Goal: Transaction & Acquisition: Purchase product/service

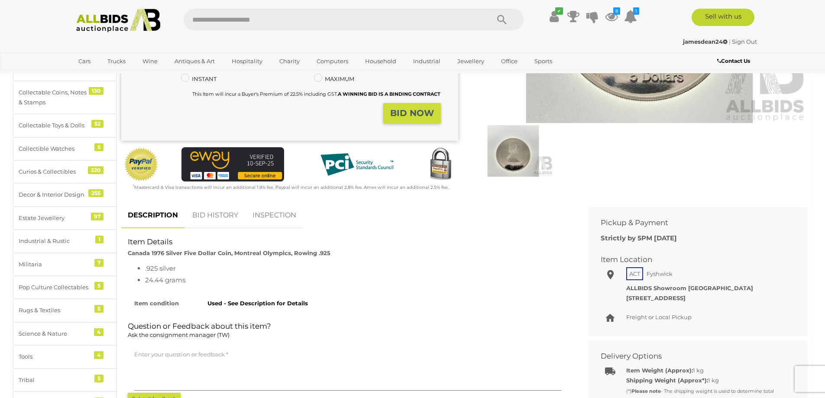
scroll to position [289, 0]
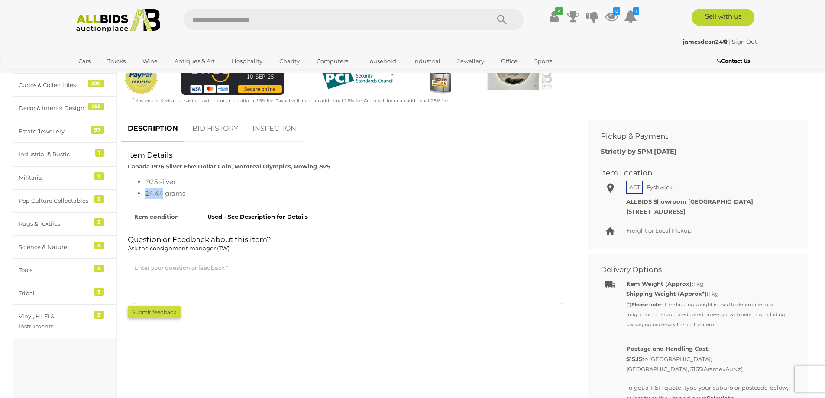
drag, startPoint x: 163, startPoint y: 193, endPoint x: 146, endPoint y: 192, distance: 16.9
click at [146, 192] on li "24.44 grams" at bounding box center [356, 193] width 423 height 12
copy li "24.44"
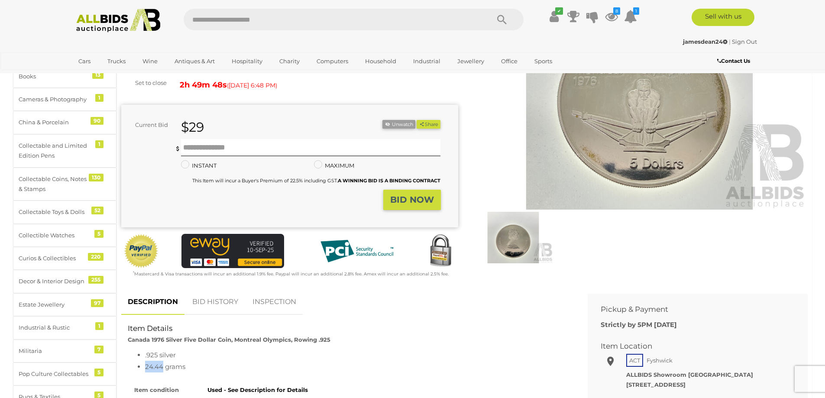
scroll to position [0, 0]
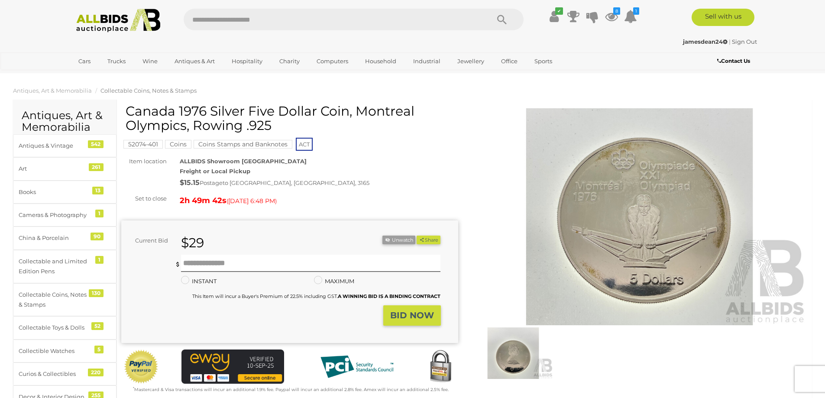
click at [400, 312] on strong "BID NOW" at bounding box center [412, 315] width 44 height 10
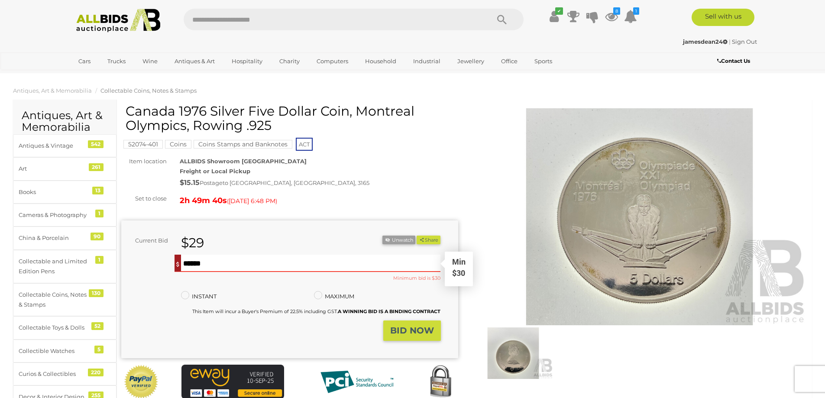
click at [209, 264] on input "text" at bounding box center [311, 263] width 260 height 17
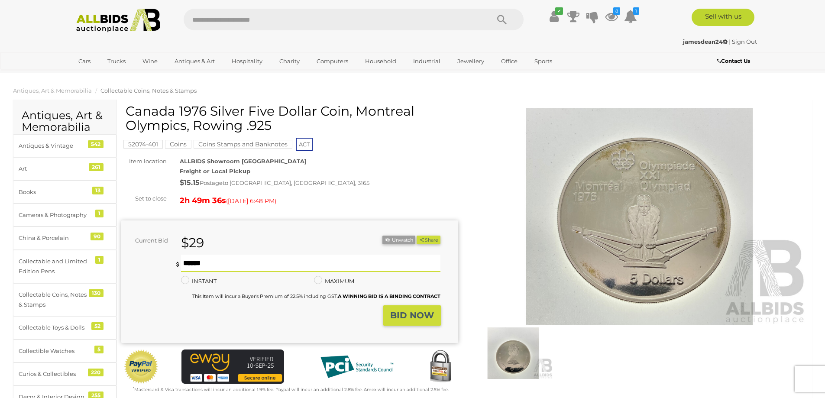
type input "**"
click at [415, 312] on strong "BID NOW" at bounding box center [412, 315] width 44 height 10
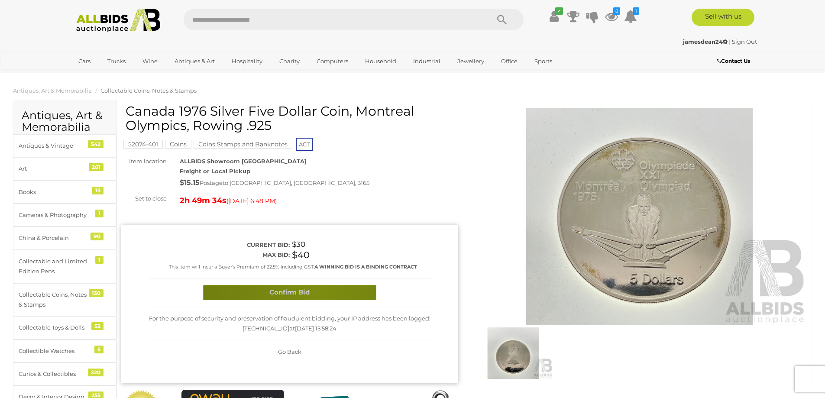
click at [317, 290] on button "Confirm Bid" at bounding box center [289, 292] width 173 height 15
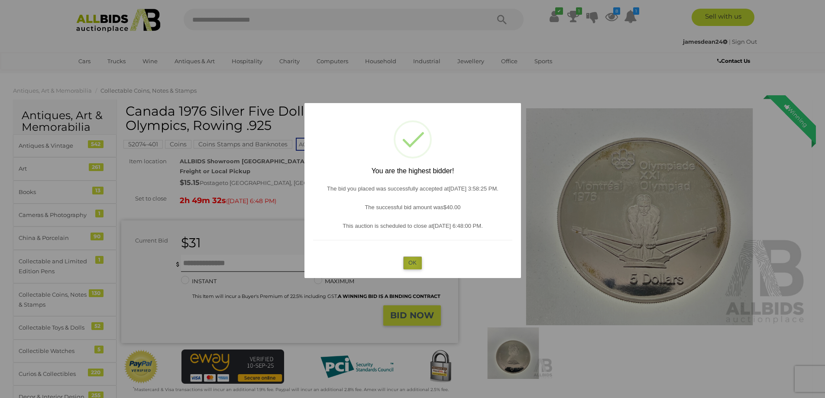
click at [412, 263] on button "OK" at bounding box center [412, 262] width 19 height 13
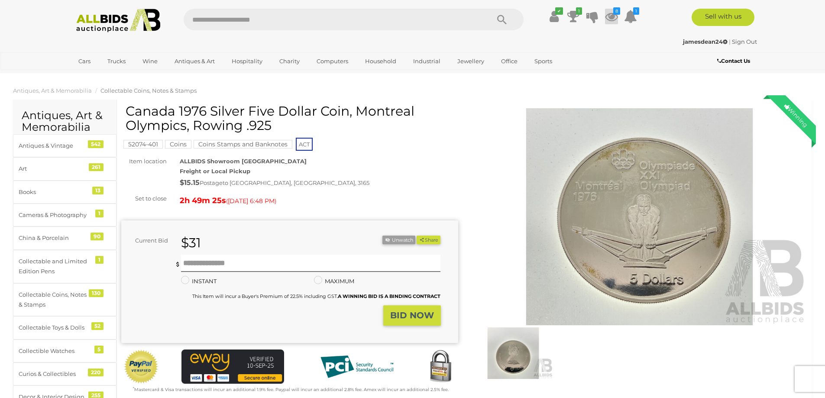
click at [615, 17] on icon at bounding box center [611, 17] width 13 height 16
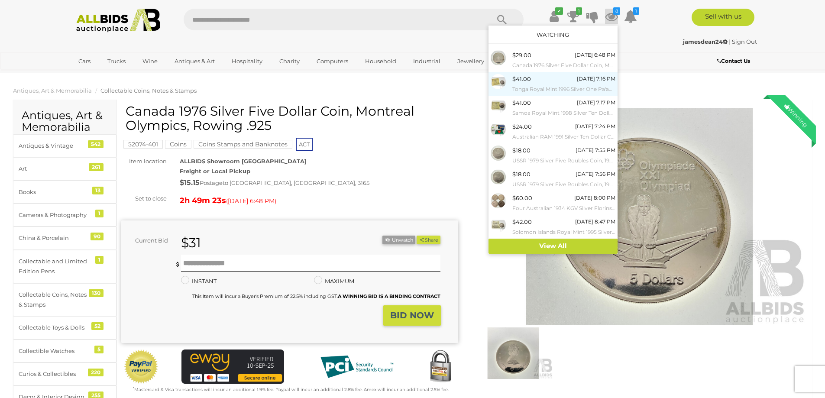
click at [540, 84] on small "Tonga Royal Mint 1996 Silver One Pa'anga Proof Coin, [DEMOGRAPHIC_DATA] of the …" at bounding box center [563, 89] width 103 height 10
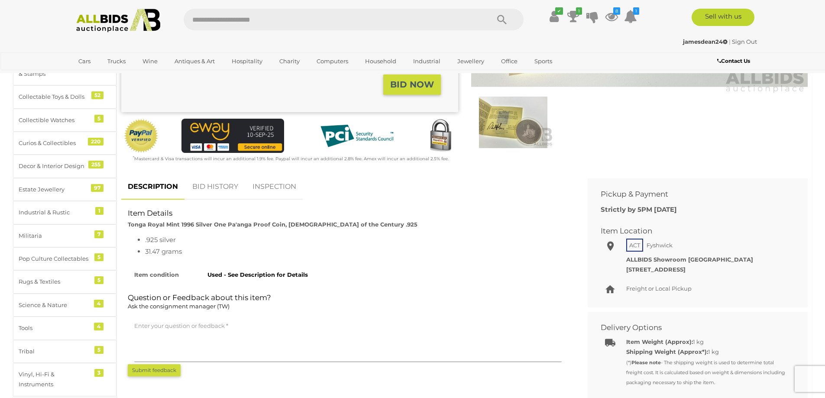
scroll to position [58, 0]
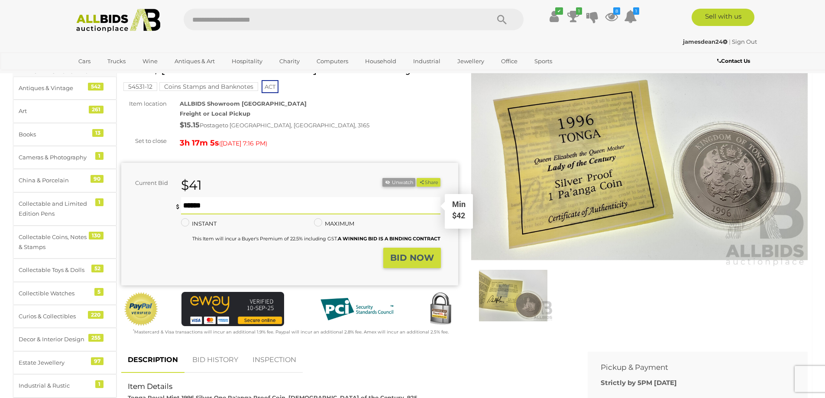
click at [218, 203] on input "text" at bounding box center [311, 205] width 260 height 17
type input "**"
click at [403, 260] on strong "BID NOW" at bounding box center [412, 257] width 44 height 10
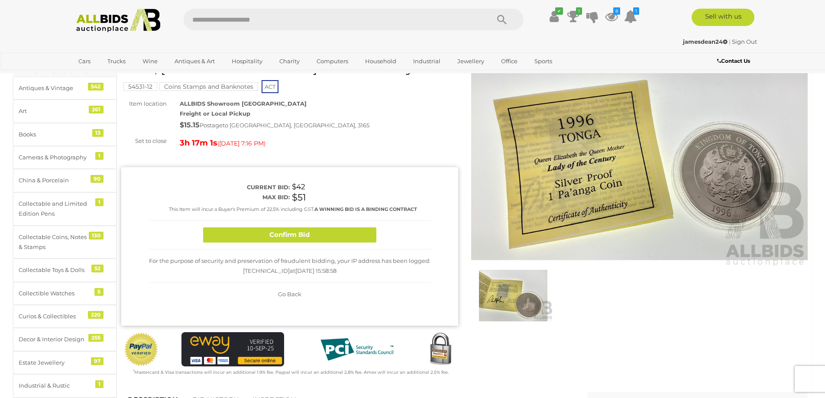
click at [324, 226] on div "Confirm Bid" at bounding box center [289, 235] width 282 height 29
click at [324, 231] on button "Confirm Bid" at bounding box center [289, 234] width 173 height 15
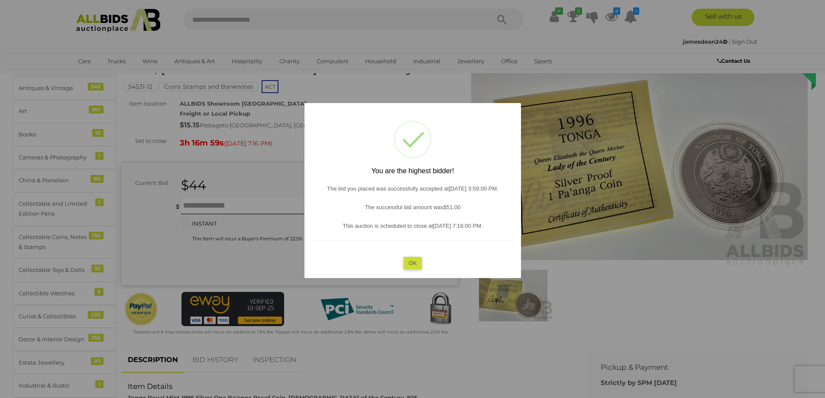
click at [409, 263] on button "OK" at bounding box center [412, 262] width 19 height 13
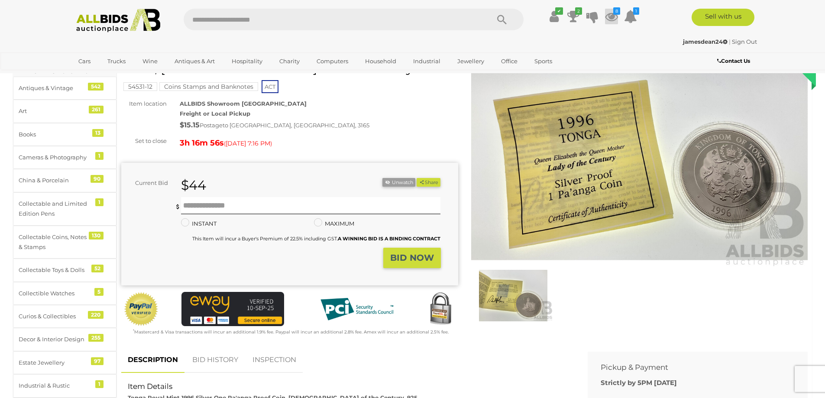
click at [612, 15] on icon at bounding box center [611, 17] width 13 height 16
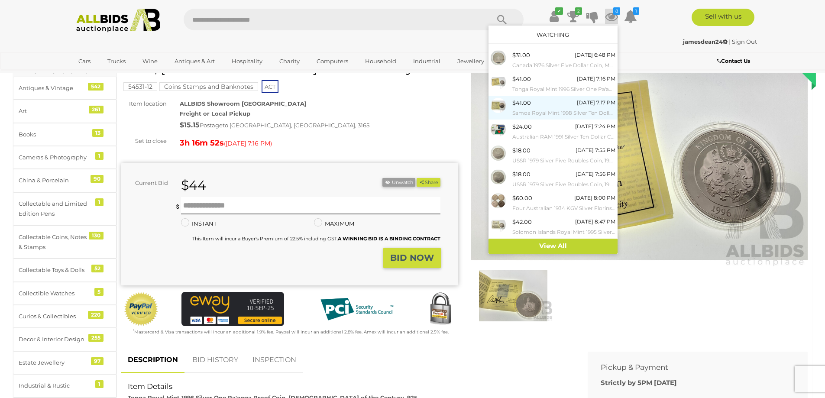
click at [540, 107] on div "$41.00 Today 7:17 PM Samoa Royal Mint 1998 Silver Ten Dollar Proof Coin, Lady o…" at bounding box center [563, 107] width 103 height 19
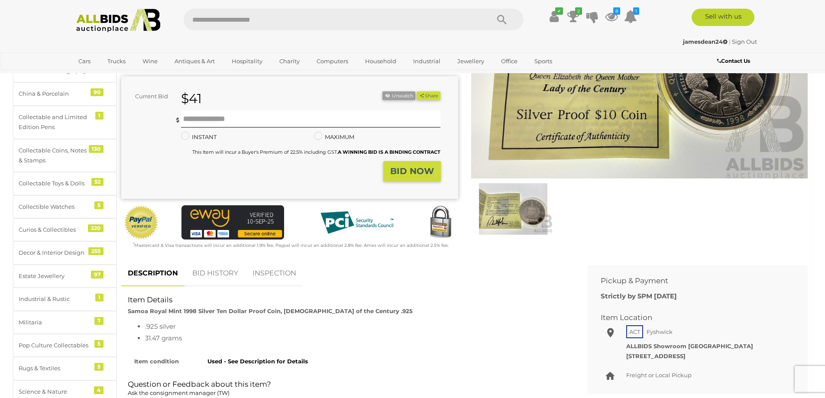
scroll to position [58, 0]
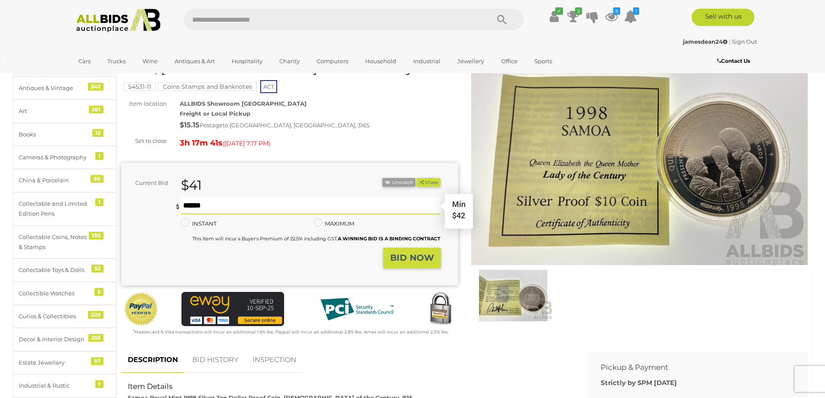
click at [211, 205] on input "text" at bounding box center [311, 205] width 260 height 17
type input "**"
click at [401, 249] on button "BID NOW" at bounding box center [412, 258] width 58 height 20
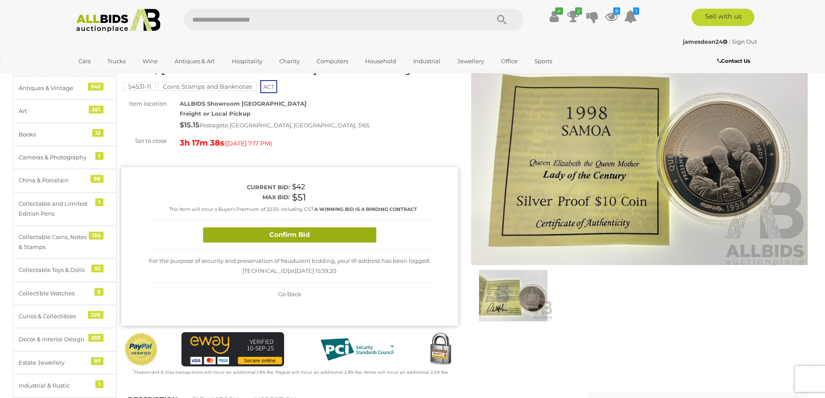
click at [323, 233] on button "Confirm Bid" at bounding box center [289, 234] width 173 height 15
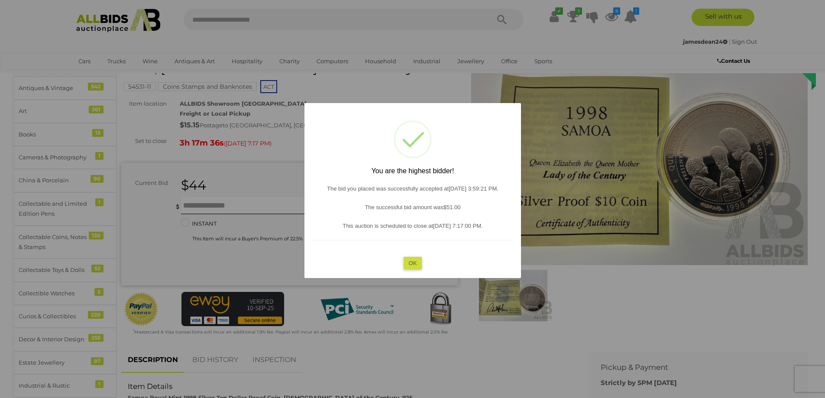
click at [407, 261] on button "OK" at bounding box center [412, 262] width 19 height 13
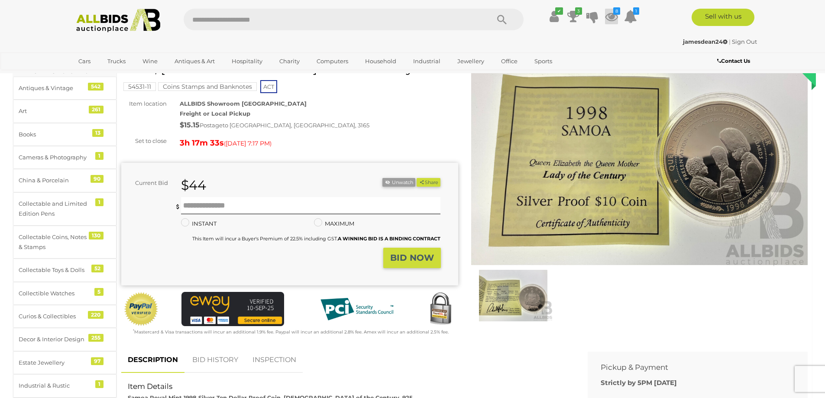
click at [613, 18] on icon at bounding box center [611, 17] width 13 height 16
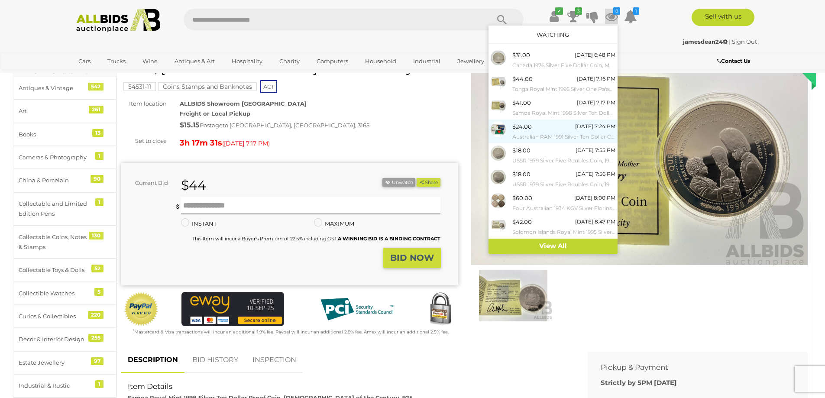
click at [539, 131] on div "$24.00 Today 7:24 PM Australian RAM 1991 Silver Ten Dollar Coin, State Series T…" at bounding box center [563, 131] width 103 height 19
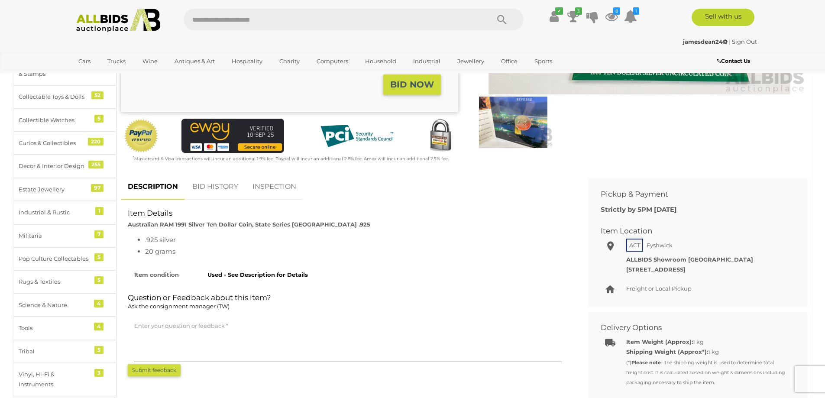
scroll to position [87, 0]
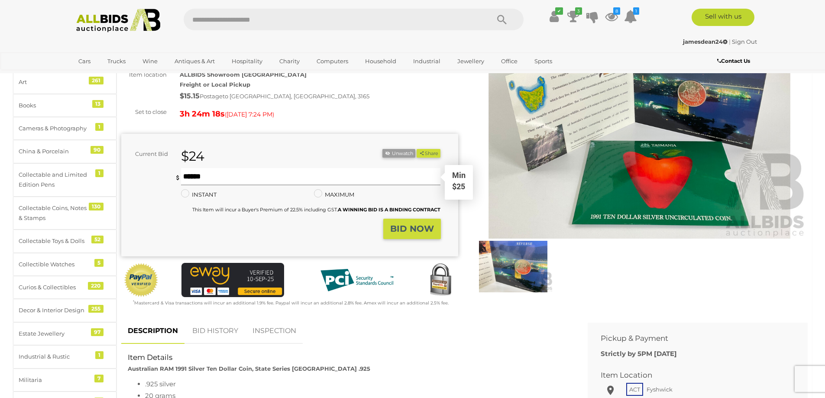
click at [215, 176] on input "text" at bounding box center [311, 176] width 260 height 17
type input "**"
click at [411, 229] on strong "BID NOW" at bounding box center [412, 228] width 44 height 10
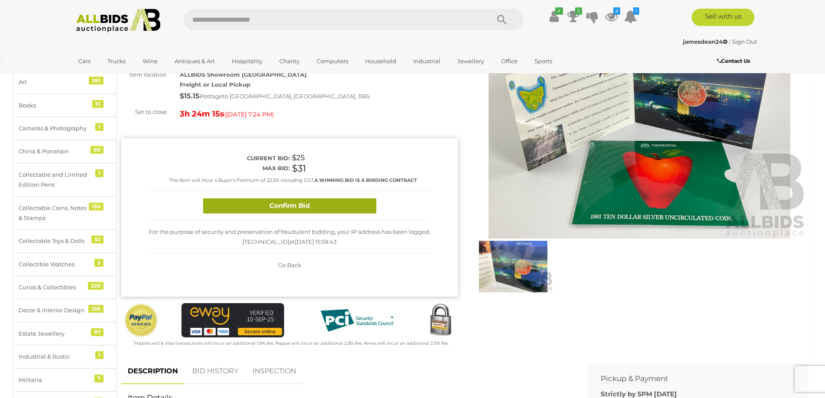
click at [314, 206] on button "Confirm Bid" at bounding box center [289, 205] width 173 height 15
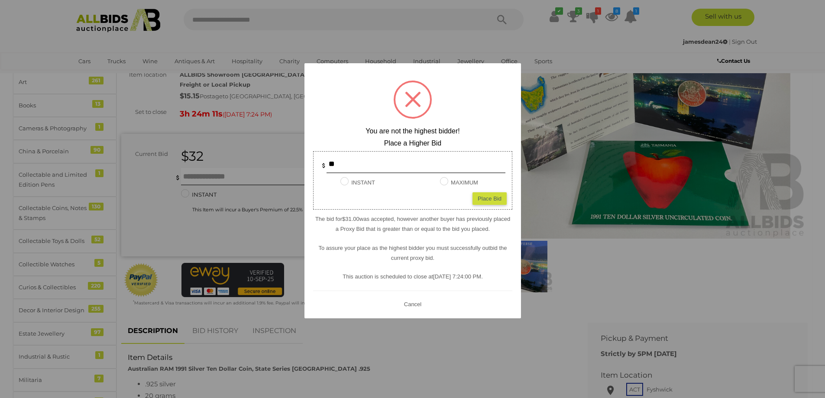
click at [412, 309] on button "Cancel" at bounding box center [412, 303] width 23 height 11
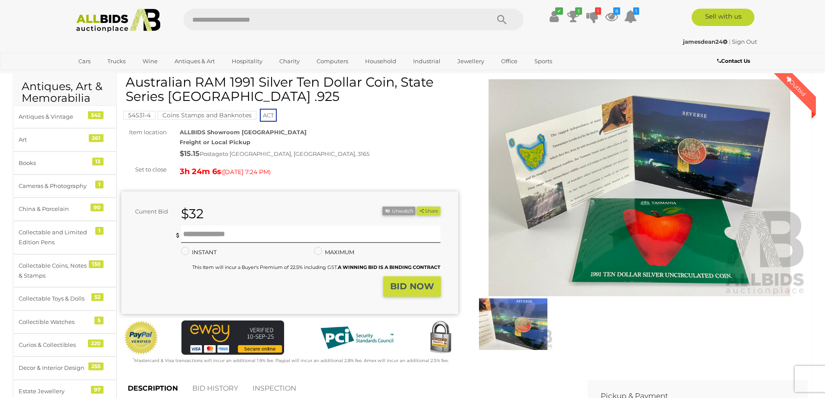
scroll to position [0, 0]
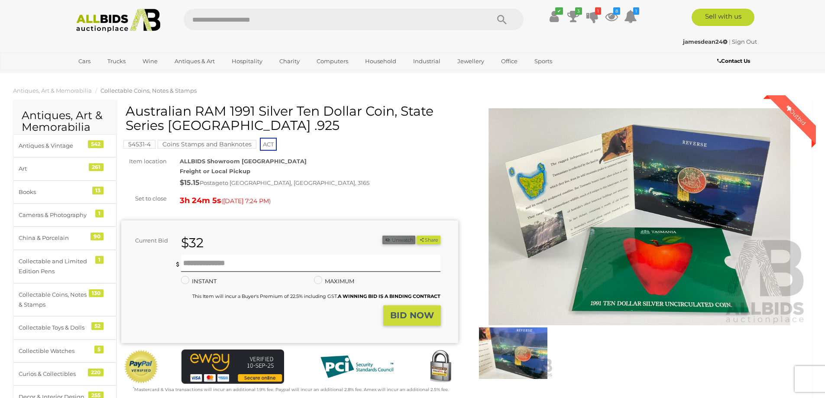
click at [390, 240] on button "Unwatch" at bounding box center [398, 239] width 33 height 9
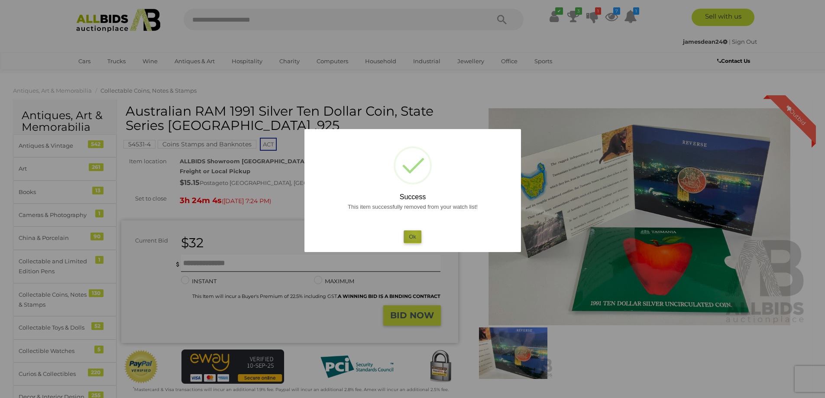
click at [415, 234] on button "Ok" at bounding box center [412, 236] width 18 height 13
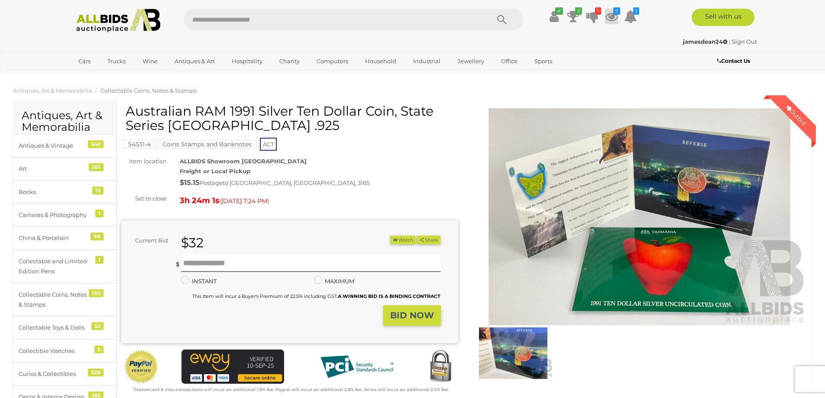
click at [612, 15] on icon at bounding box center [611, 17] width 13 height 16
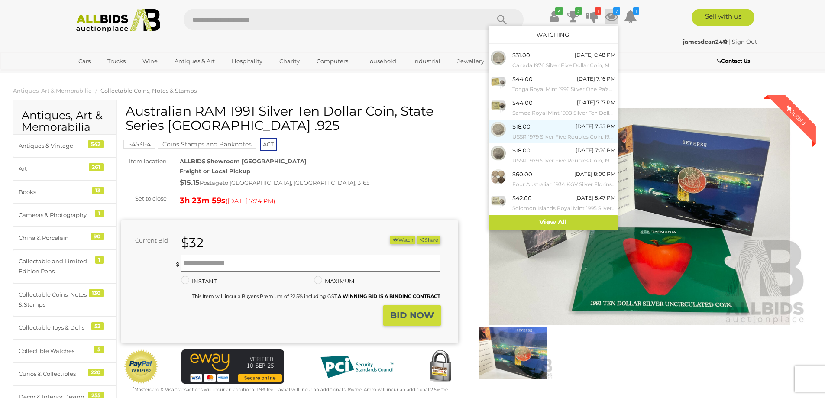
click at [555, 129] on div "$18.00 Today 7:55 PM USSR 1979 Silver Five Roubles Coin, 1980 Moscow Olympics, …" at bounding box center [563, 131] width 103 height 19
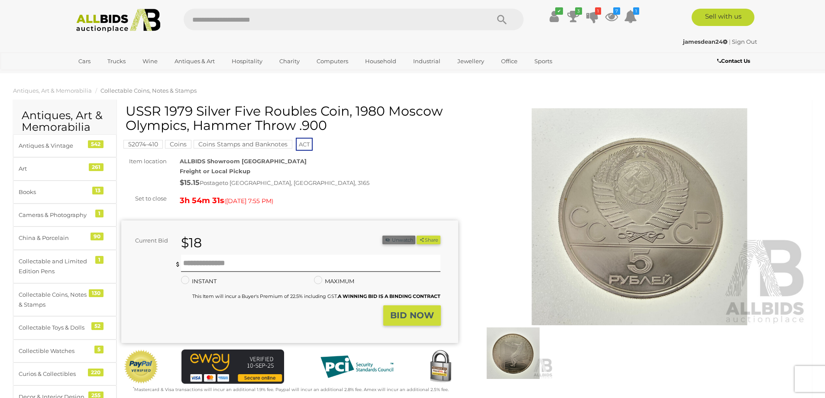
click at [391, 240] on button "Unwatch" at bounding box center [398, 239] width 33 height 9
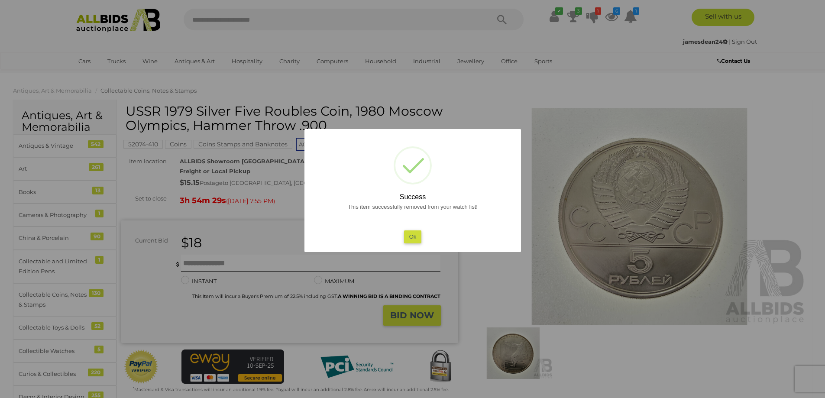
click at [416, 237] on button "Ok" at bounding box center [412, 236] width 18 height 13
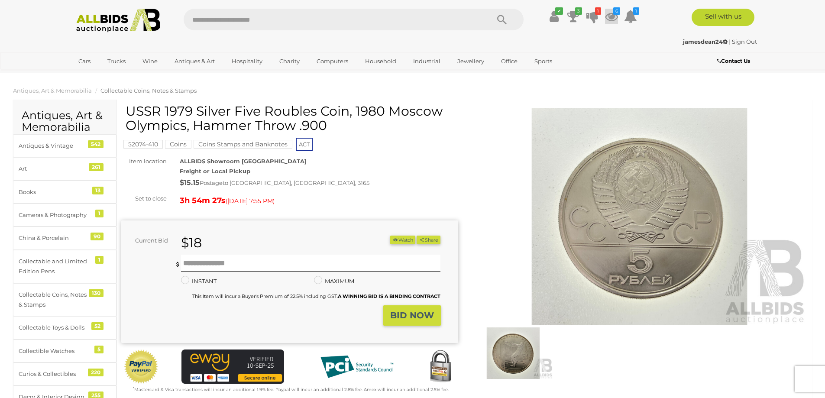
click at [614, 13] on icon "6" at bounding box center [616, 10] width 7 height 7
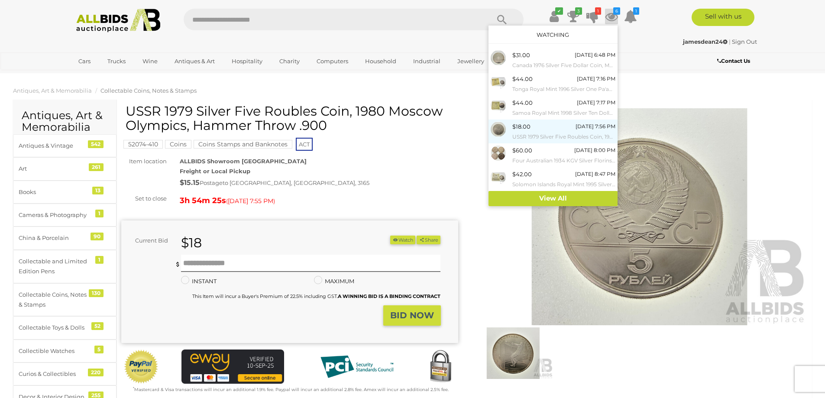
click at [531, 132] on small "USSR 1979 Silver Five Roubles Coin, 1980 Moscow Olympics, Weight Lifting .900" at bounding box center [563, 137] width 103 height 10
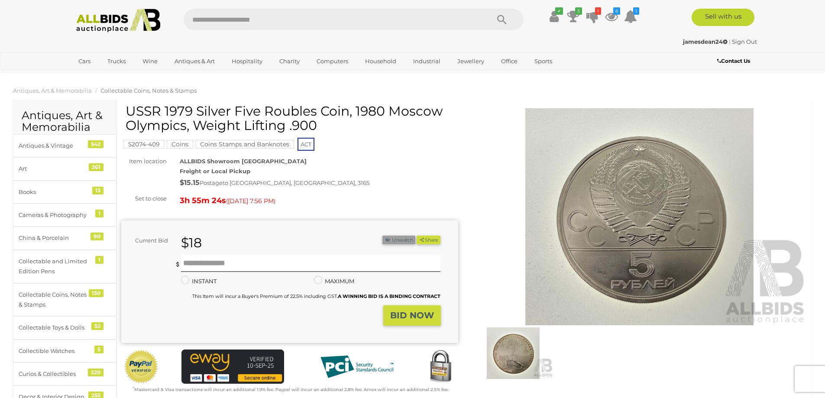
click at [391, 241] on button "Unwatch" at bounding box center [398, 239] width 33 height 9
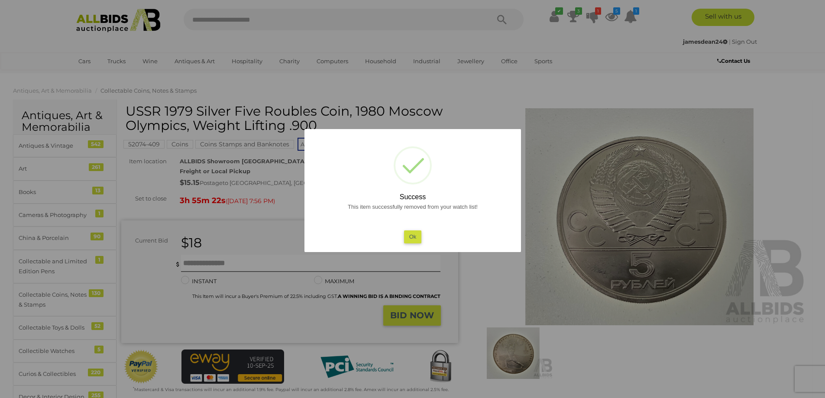
click at [414, 235] on button "Ok" at bounding box center [412, 236] width 18 height 13
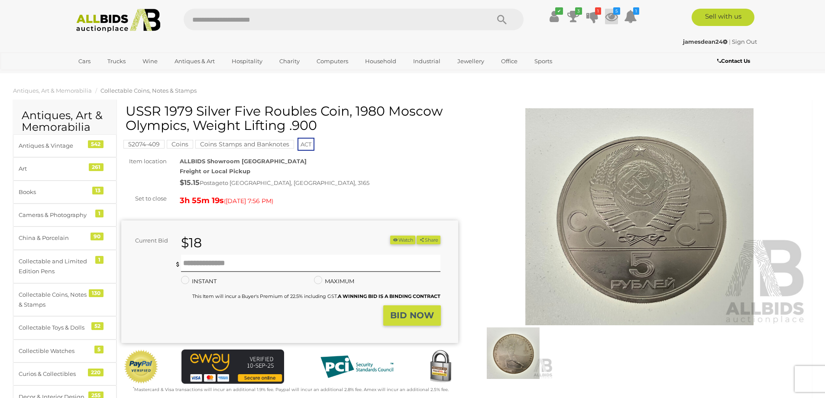
click at [609, 14] on icon at bounding box center [611, 17] width 13 height 16
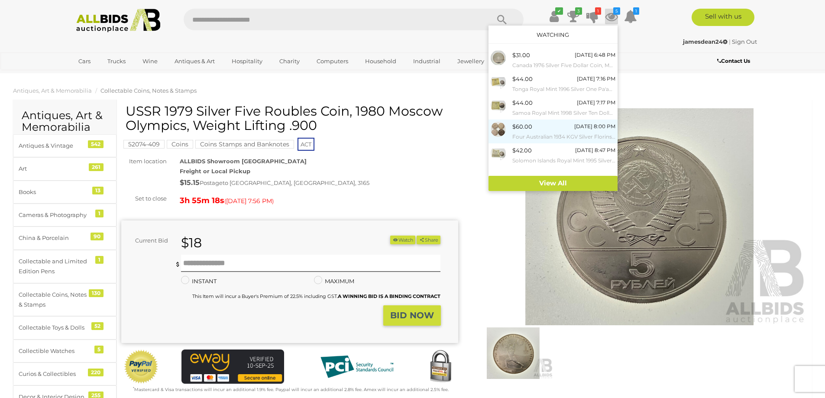
click at [534, 132] on small "Four Australian 1934 KGV Silver Florins .925" at bounding box center [563, 137] width 103 height 10
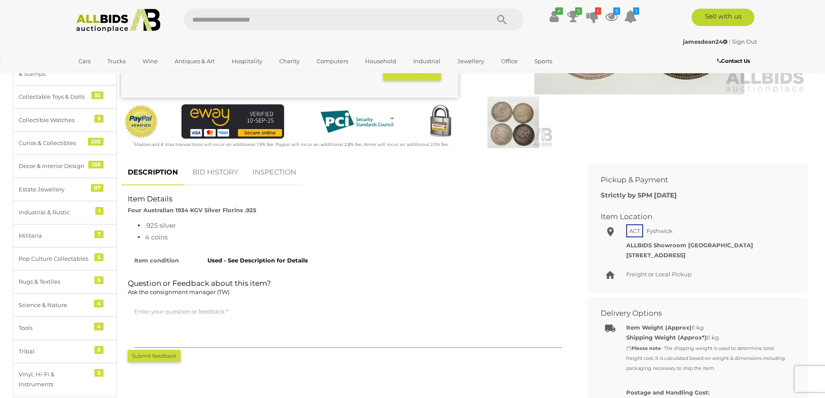
scroll to position [87, 0]
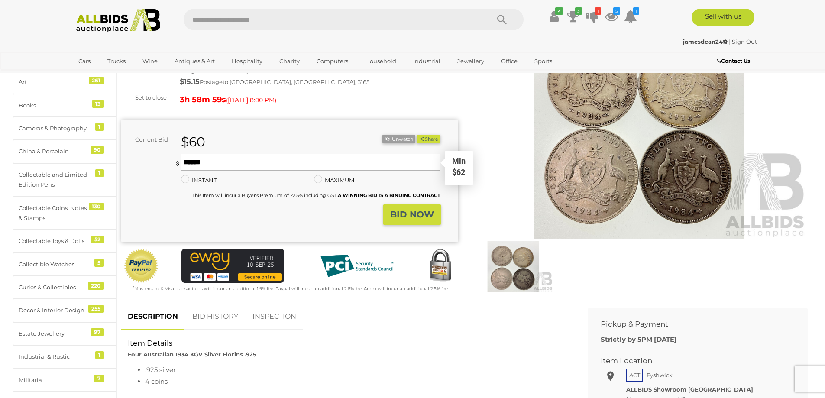
click at [219, 161] on input "text" at bounding box center [311, 162] width 260 height 17
type input "**"
click at [422, 214] on strong "BID NOW" at bounding box center [412, 214] width 44 height 10
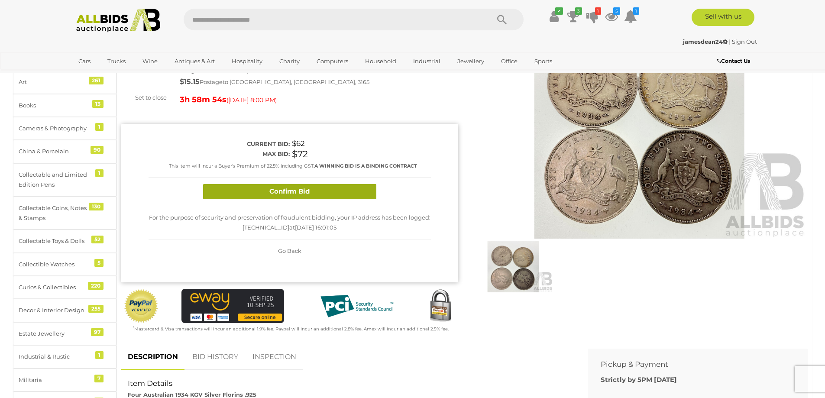
click at [314, 190] on button "Confirm Bid" at bounding box center [289, 191] width 173 height 15
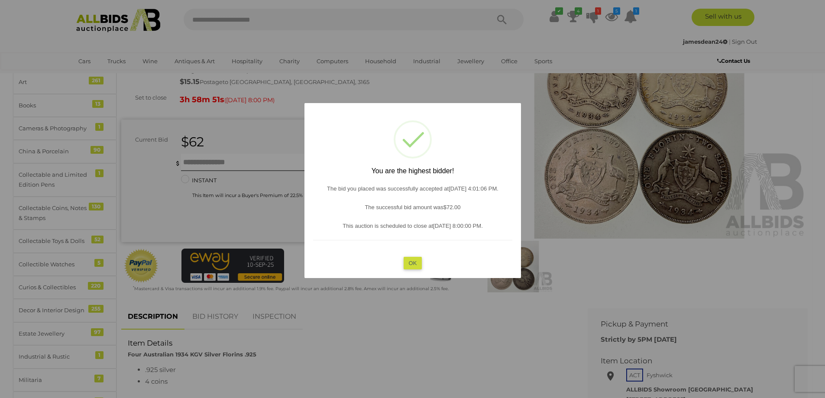
click at [418, 263] on button "OK" at bounding box center [412, 262] width 19 height 13
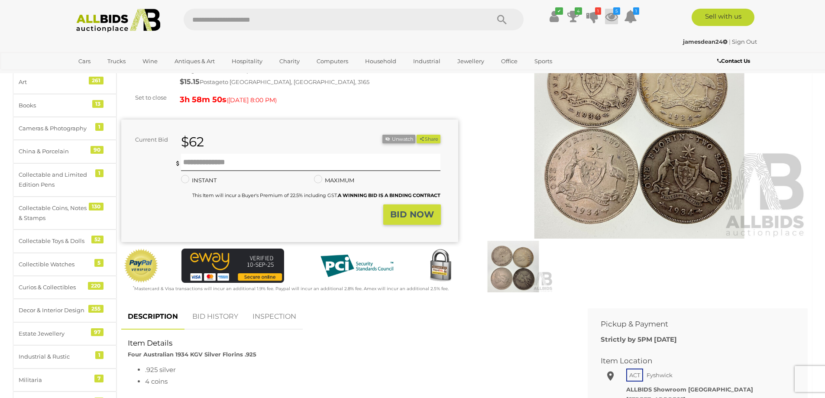
click at [613, 15] on icon at bounding box center [611, 17] width 13 height 16
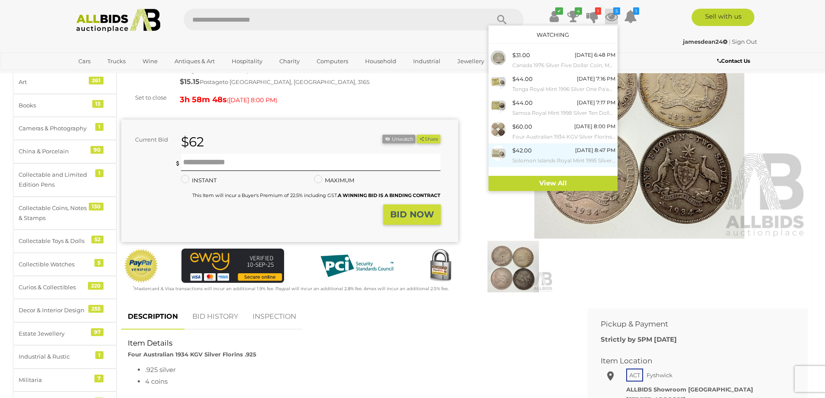
click at [522, 153] on span "$42.00" at bounding box center [521, 150] width 19 height 7
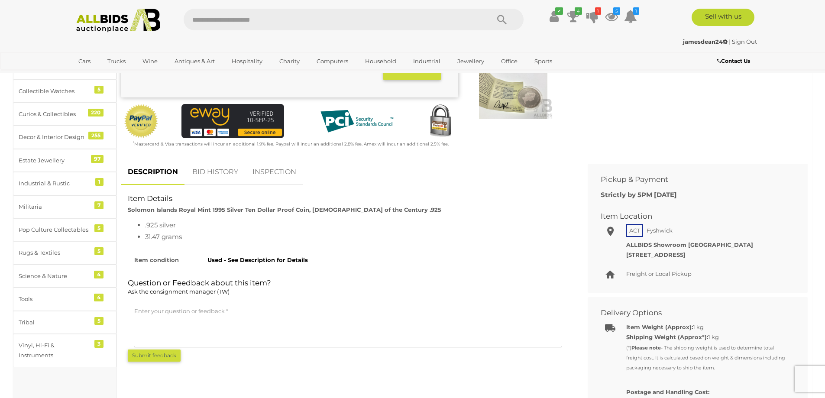
scroll to position [87, 0]
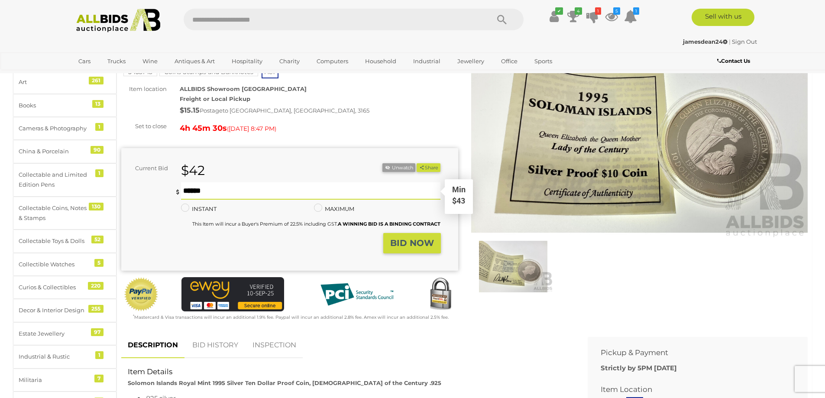
click at [227, 182] on input "text" at bounding box center [311, 190] width 260 height 17
type input "**"
click at [420, 238] on strong "BID NOW" at bounding box center [412, 243] width 44 height 10
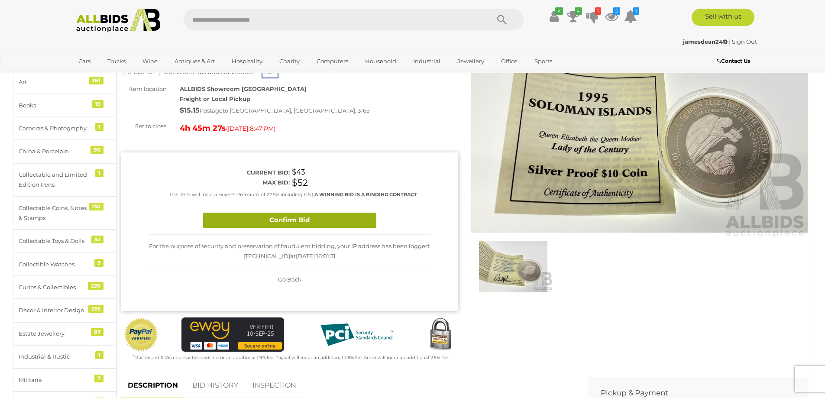
click at [302, 213] on button "Confirm Bid" at bounding box center [289, 220] width 173 height 15
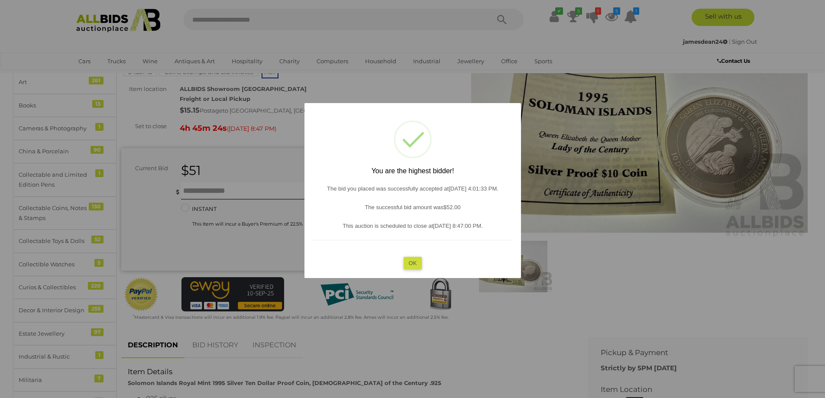
click at [419, 264] on button "OK" at bounding box center [412, 262] width 19 height 13
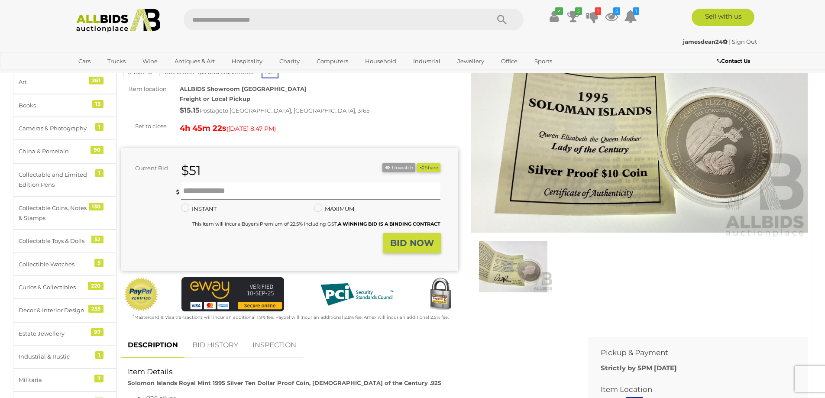
scroll to position [202, 0]
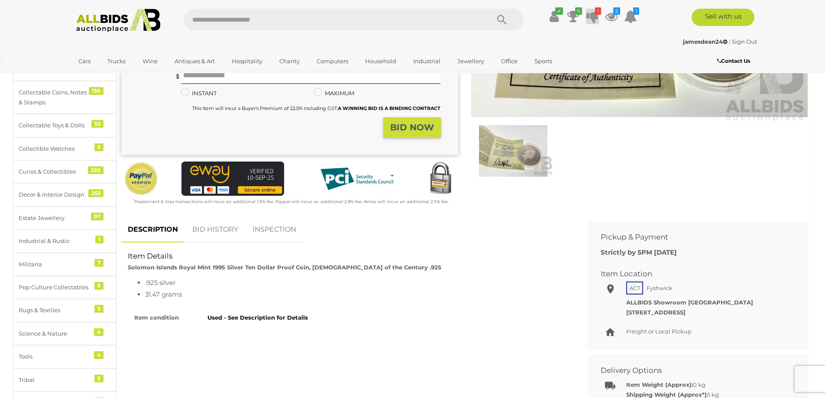
click at [590, 19] on icon at bounding box center [592, 17] width 12 height 16
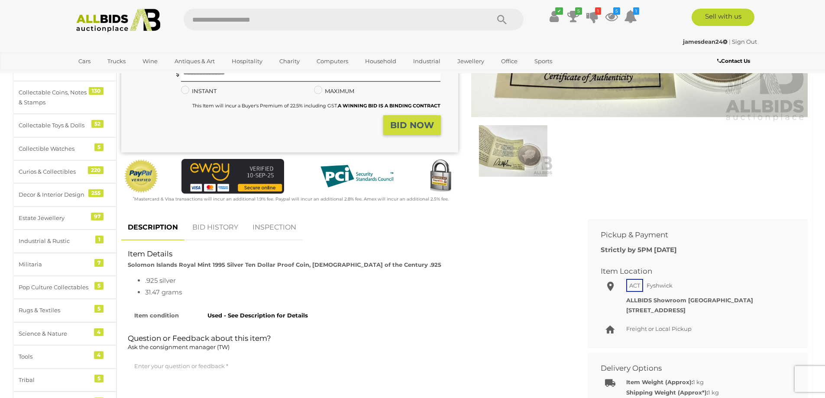
scroll to position [202, 0]
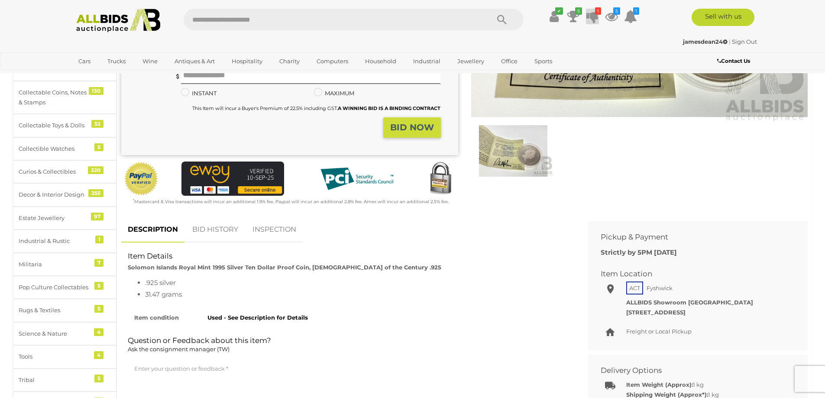
click at [591, 16] on icon at bounding box center [592, 17] width 12 height 16
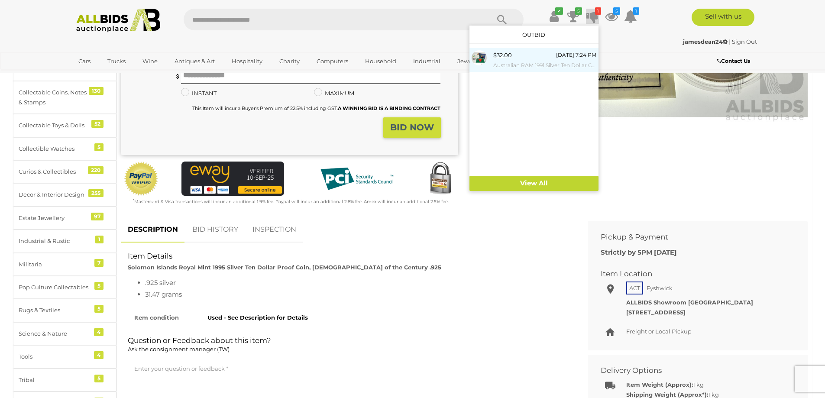
click at [500, 63] on small "Australian RAM 1991 Silver Ten Dollar Coin, State Series [GEOGRAPHIC_DATA] .925" at bounding box center [544, 66] width 103 height 10
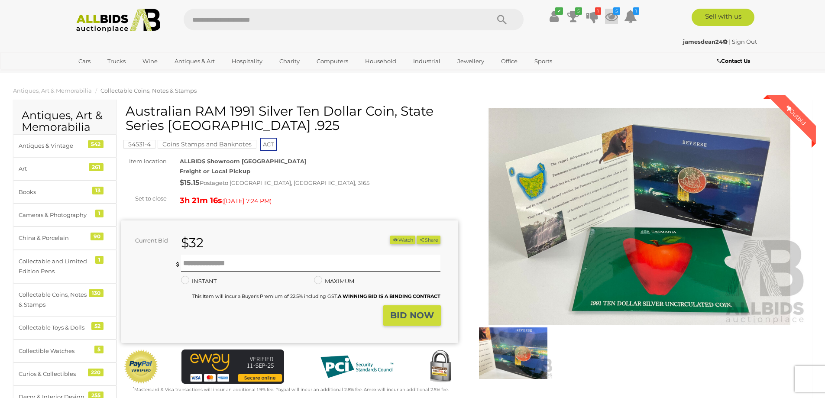
click at [612, 17] on icon at bounding box center [611, 17] width 13 height 16
